Goal: Information Seeking & Learning: Learn about a topic

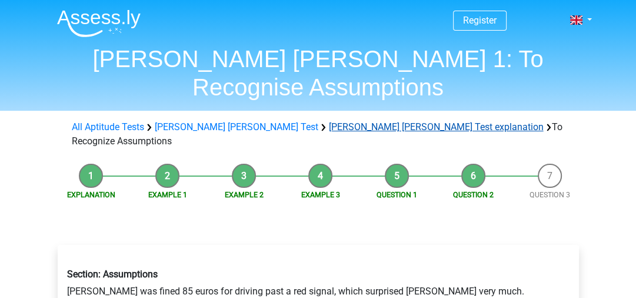
click at [329, 121] on link "[PERSON_NAME] [PERSON_NAME] Test explanation" at bounding box center [436, 126] width 215 height 11
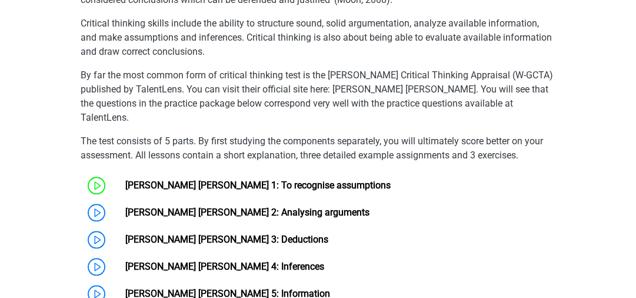
scroll to position [851, 0]
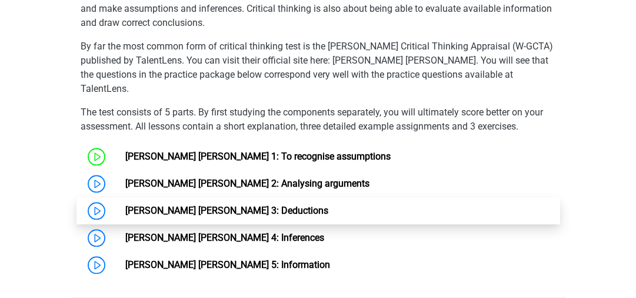
click at [147, 205] on link "Watson Glaser 3: Deductions" at bounding box center [226, 210] width 203 height 11
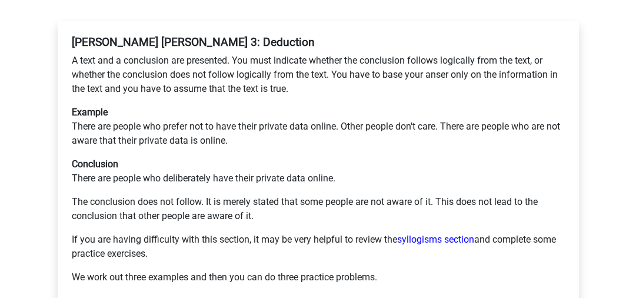
scroll to position [240, 0]
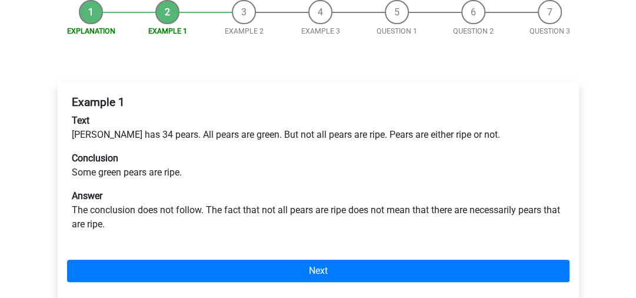
scroll to position [162, 0]
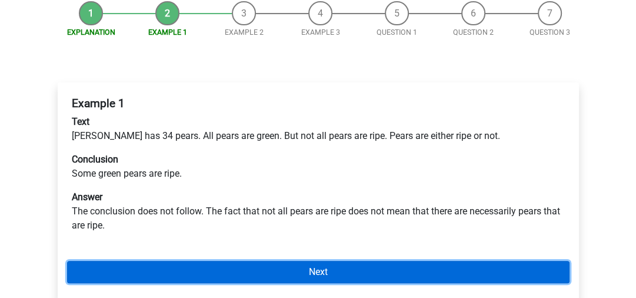
click at [404, 261] on link "Next" at bounding box center [318, 272] width 503 height 22
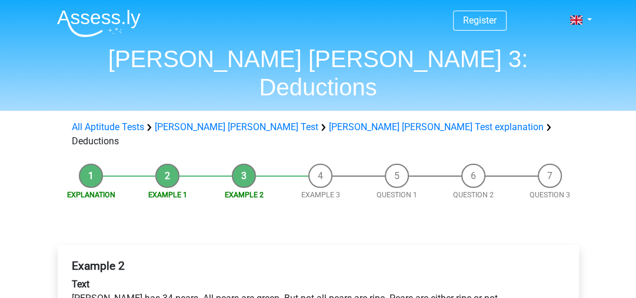
click at [404, 259] on h4 "Example 2" at bounding box center [318, 266] width 493 height 14
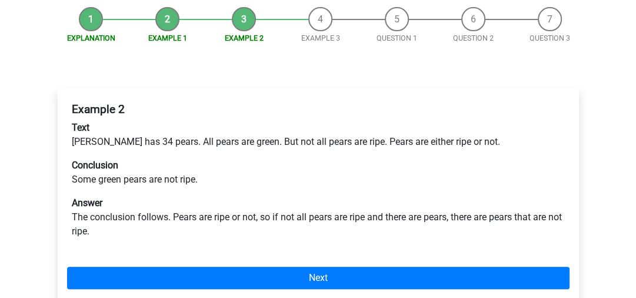
scroll to position [158, 0]
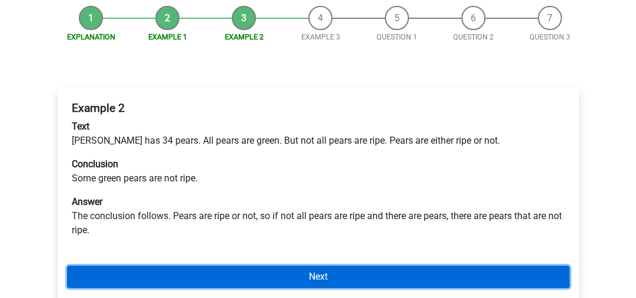
click at [407, 265] on link "Next" at bounding box center [318, 276] width 503 height 22
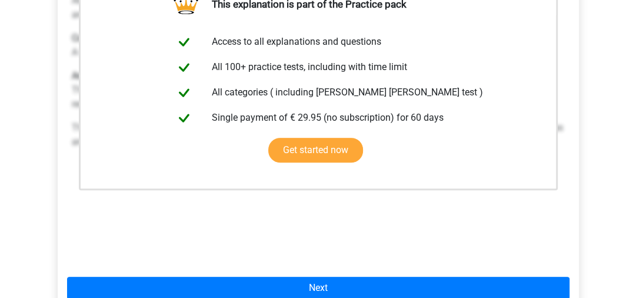
scroll to position [303, 0]
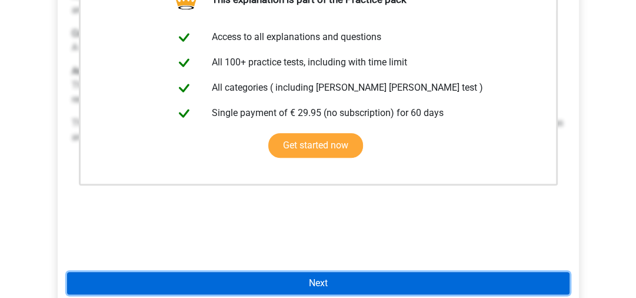
click at [323, 272] on link "Next" at bounding box center [318, 283] width 503 height 22
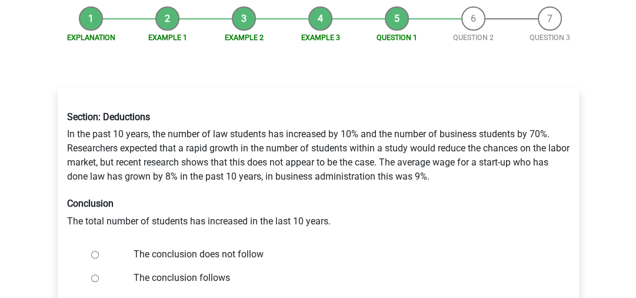
scroll to position [158, 0]
click at [94, 250] on input "The conclusion does not follow" at bounding box center [95, 254] width 8 height 8
radio input "true"
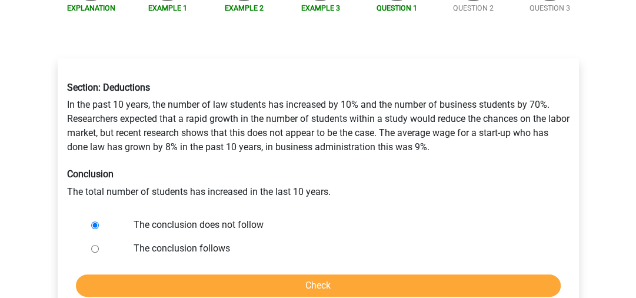
scroll to position [187, 0]
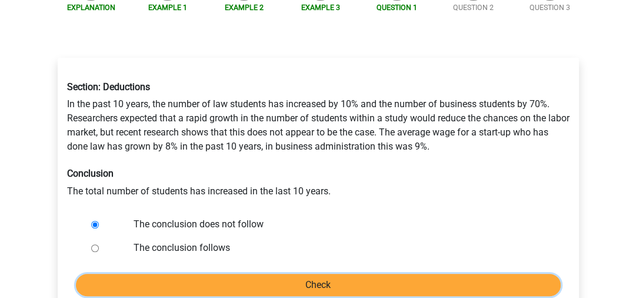
click at [351, 274] on input "Check" at bounding box center [318, 285] width 485 height 22
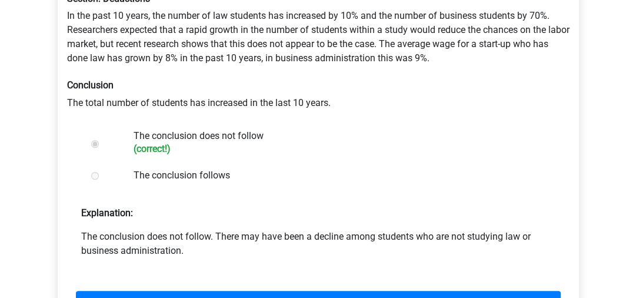
scroll to position [277, 0]
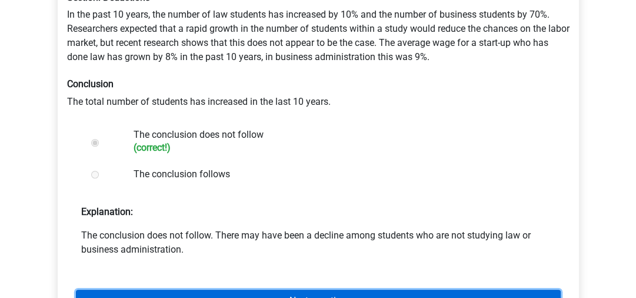
click at [311, 290] on link "Next question" at bounding box center [318, 301] width 485 height 22
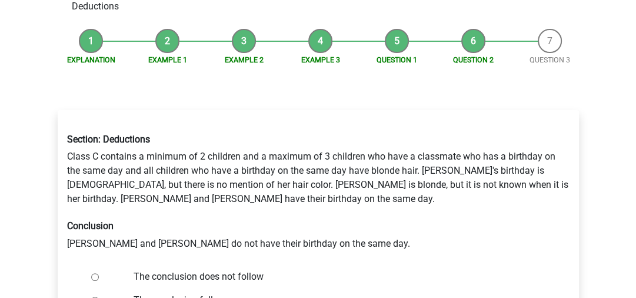
scroll to position [135, 0]
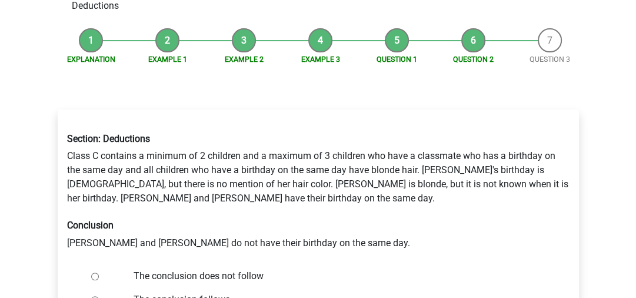
click at [91, 296] on input "The conclusion follows" at bounding box center [95, 300] width 8 height 8
radio input "true"
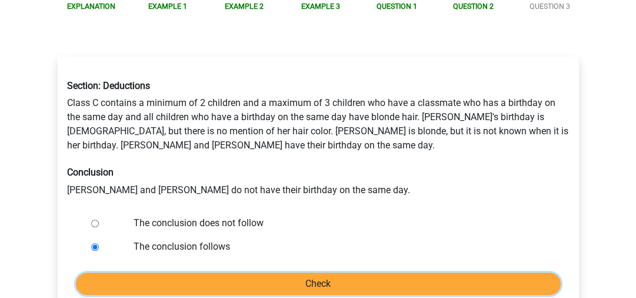
click at [313, 273] on input "Check" at bounding box center [318, 284] width 485 height 22
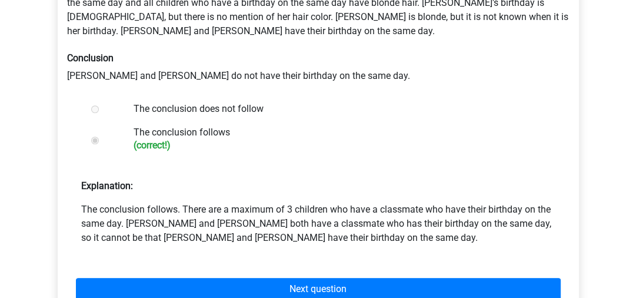
scroll to position [314, 0]
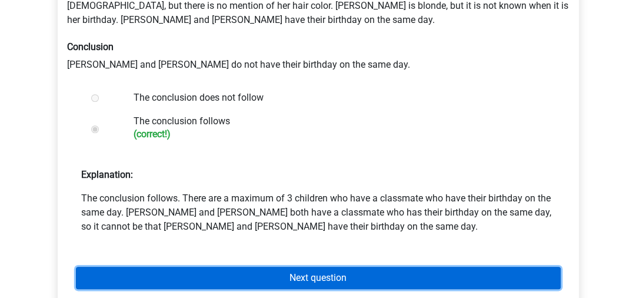
click at [319, 267] on link "Next question" at bounding box center [318, 278] width 485 height 22
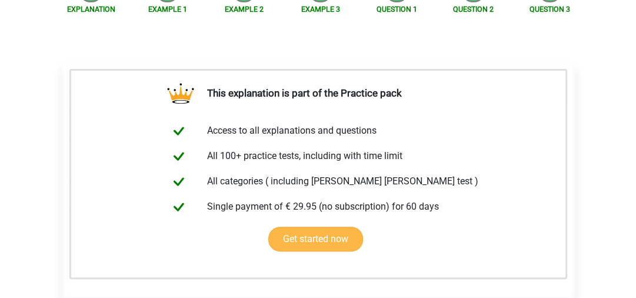
scroll to position [275, 0]
